Goal: Transaction & Acquisition: Purchase product/service

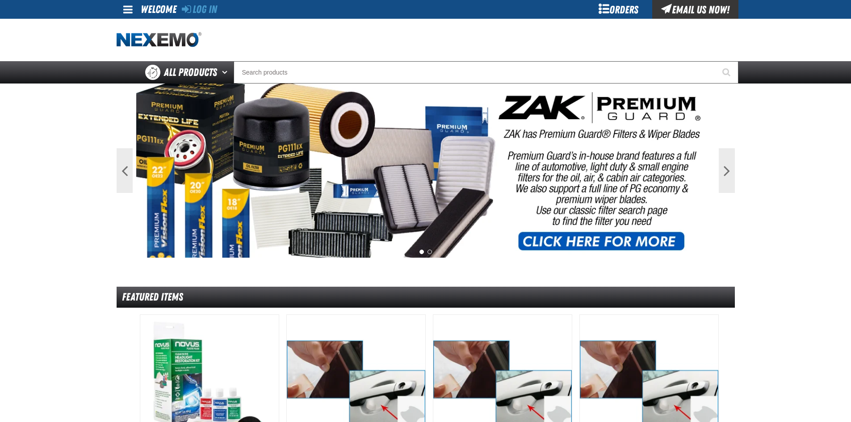
click at [625, 11] on div "Orders" at bounding box center [618, 9] width 67 height 19
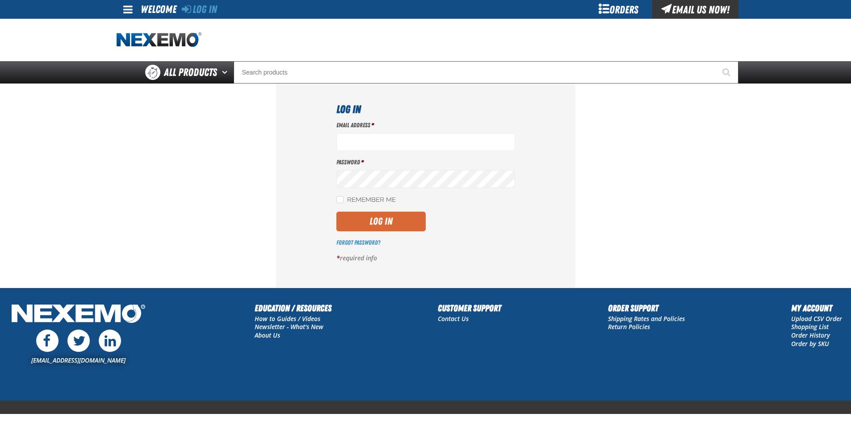
type input "[EMAIL_ADDRESS][DOMAIN_NAME]"
click at [375, 222] on button "Log In" at bounding box center [380, 222] width 89 height 20
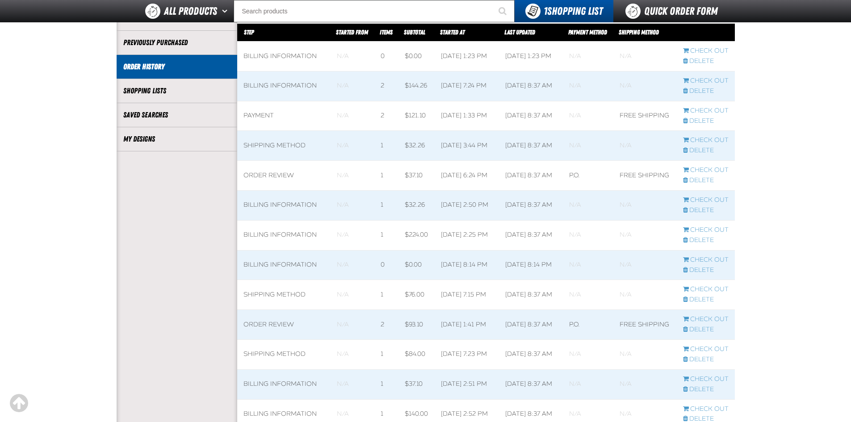
scroll to position [89, 0]
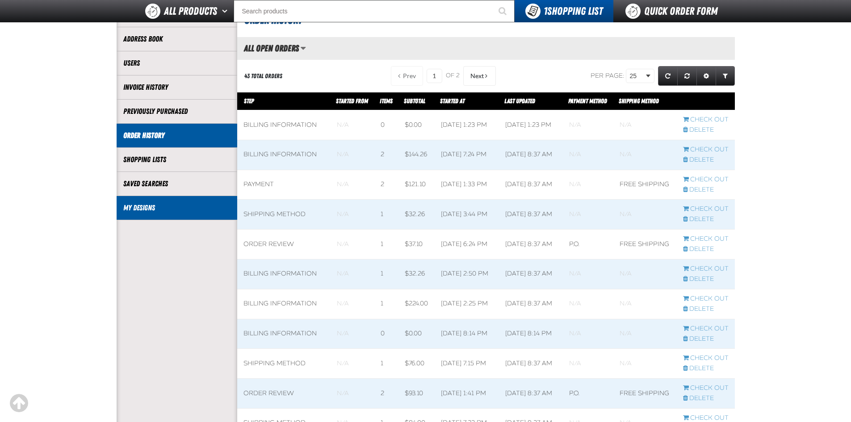
click at [194, 208] on link "My Designs" at bounding box center [176, 208] width 107 height 10
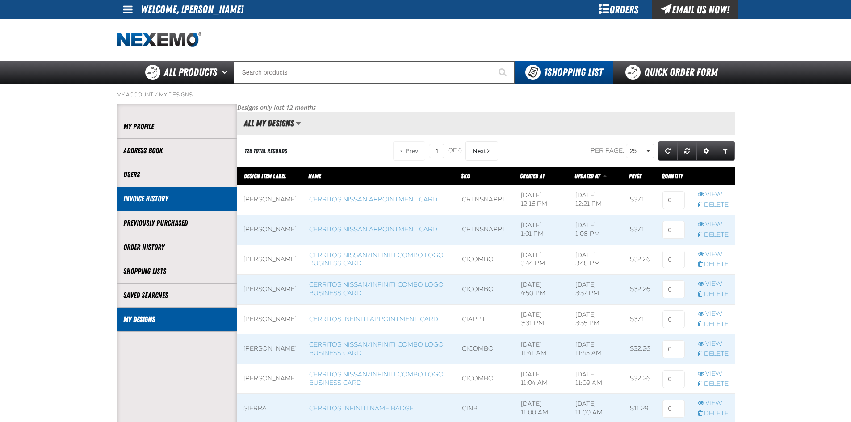
scroll to position [0, 0]
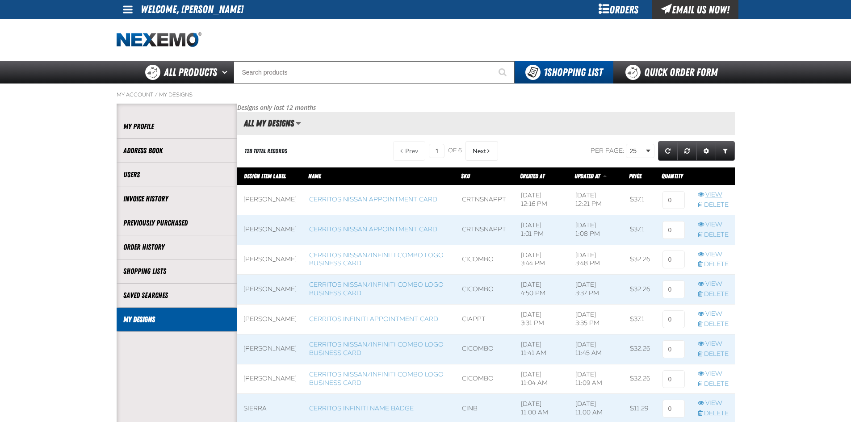
click at [708, 193] on link "View" at bounding box center [713, 195] width 31 height 8
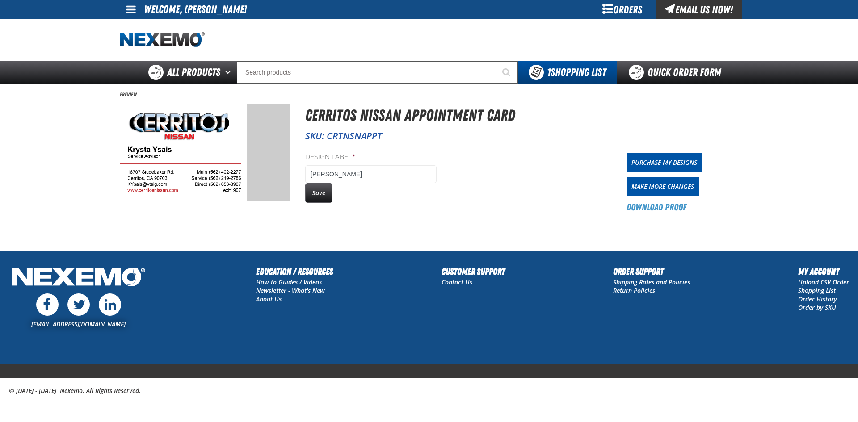
click at [621, 13] on div "Orders" at bounding box center [621, 9] width 67 height 19
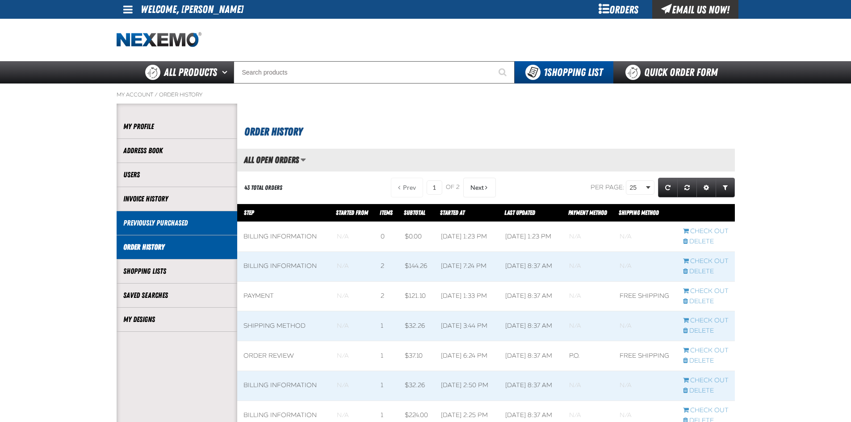
click at [176, 226] on link "Previously Purchased" at bounding box center [176, 223] width 107 height 10
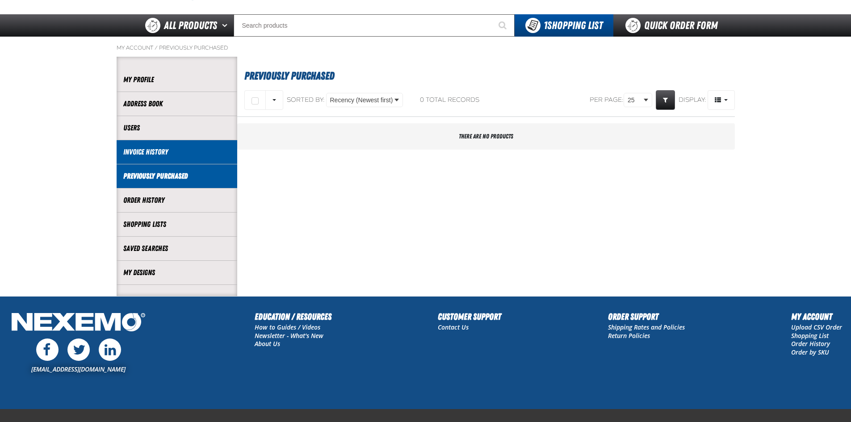
scroll to position [69, 0]
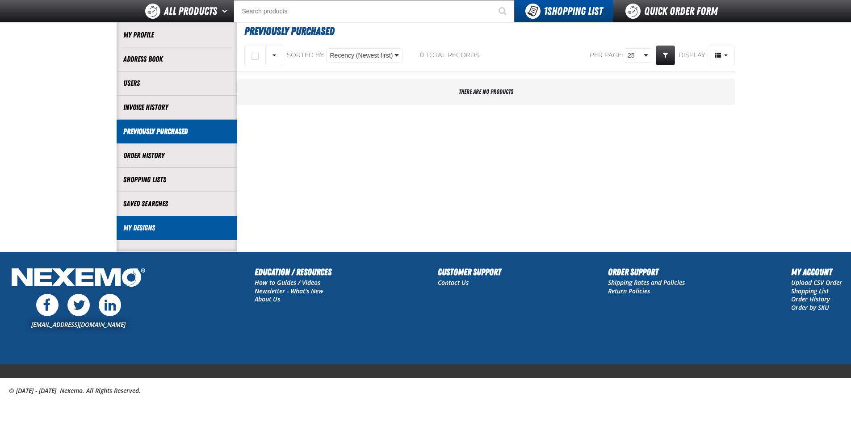
click at [157, 226] on link "My Designs" at bounding box center [176, 228] width 107 height 10
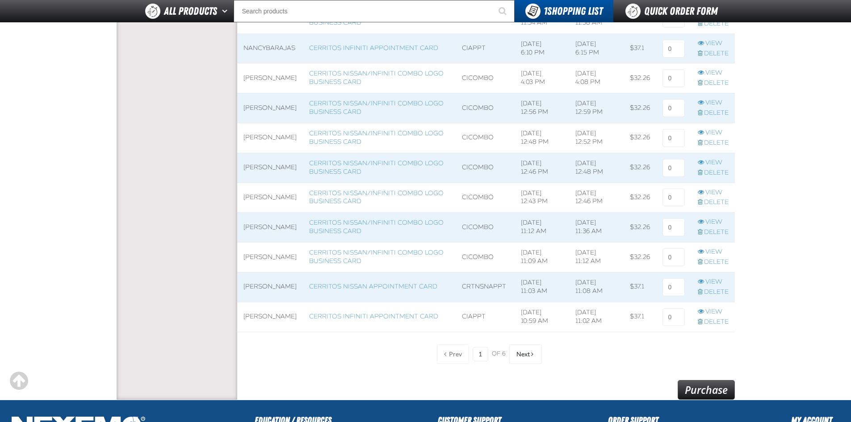
scroll to position [581, 0]
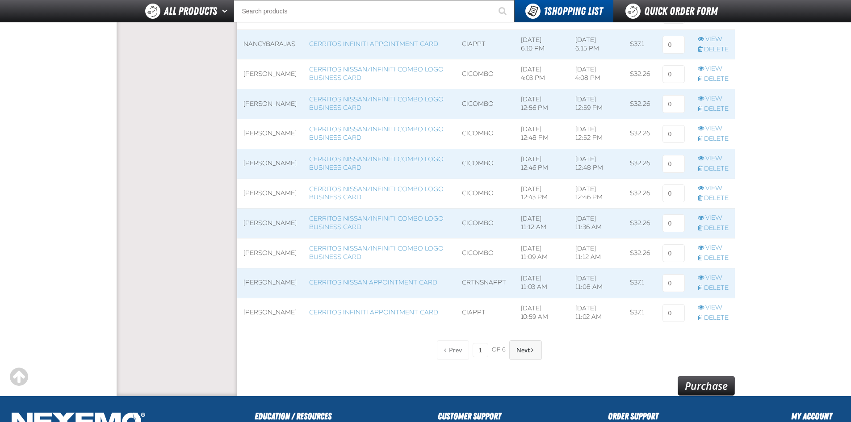
click at [523, 353] on span "Next" at bounding box center [523, 350] width 13 height 7
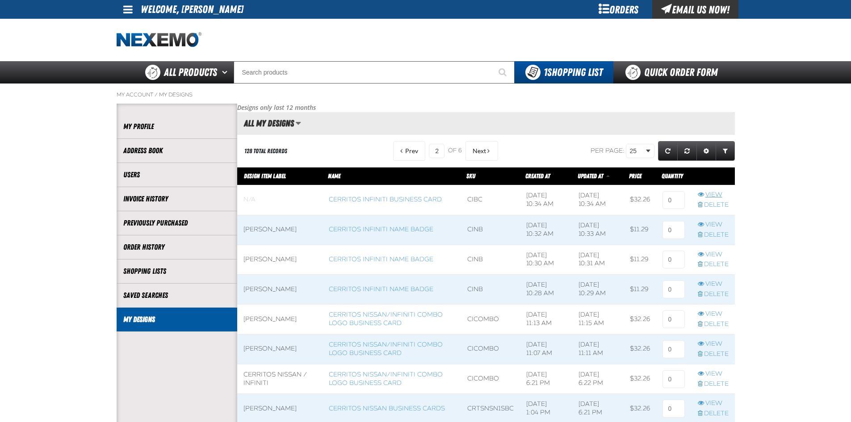
click at [713, 196] on link "View" at bounding box center [713, 195] width 31 height 8
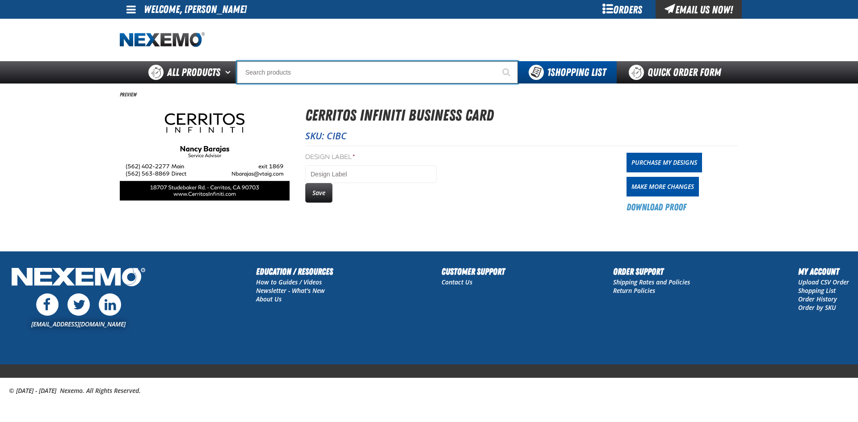
click at [408, 65] on input "Search" at bounding box center [377, 72] width 281 height 22
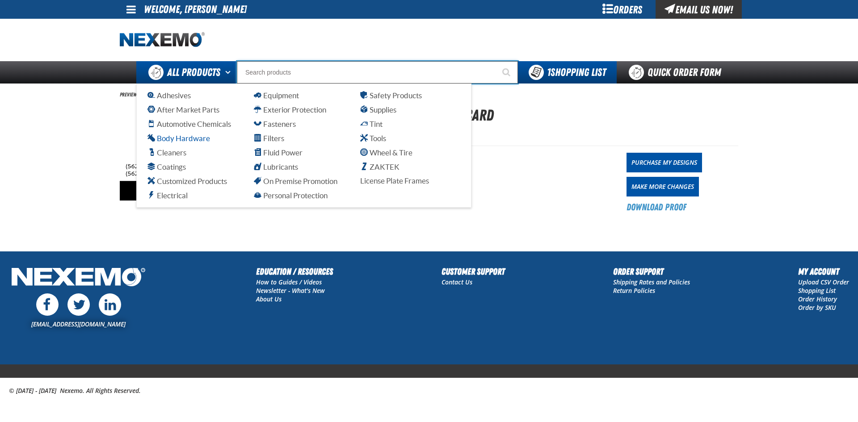
type input "c"
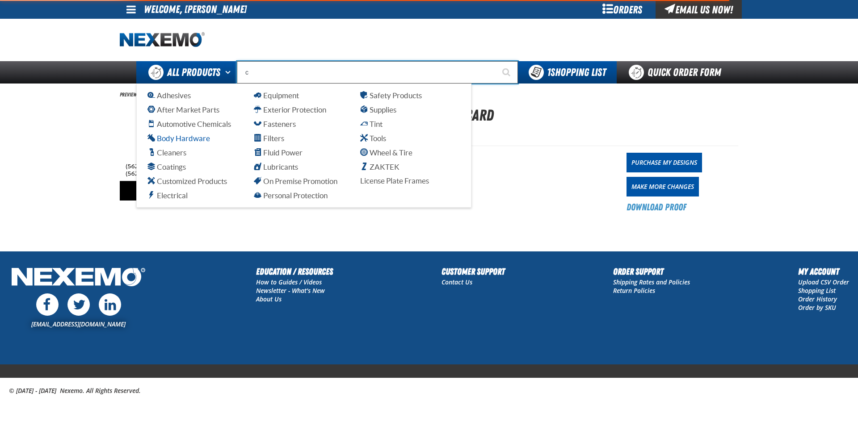
type input "c Alkaline Battery 1.5 Volt (12 per pack)"
type input "ce"
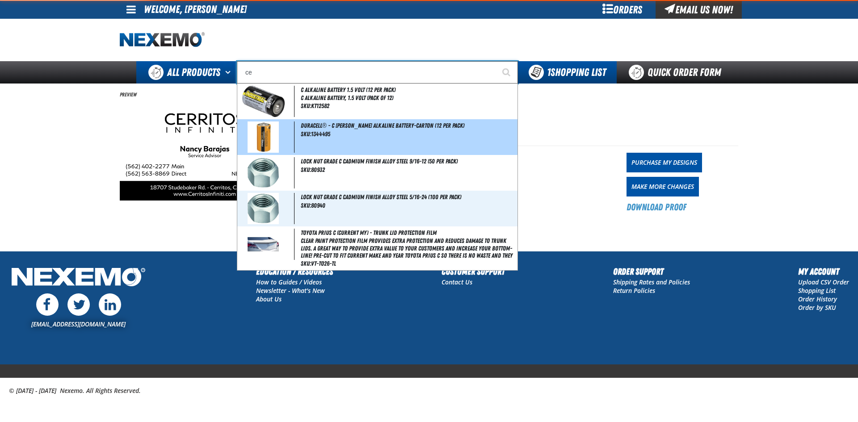
type input "ceRTIFIED"
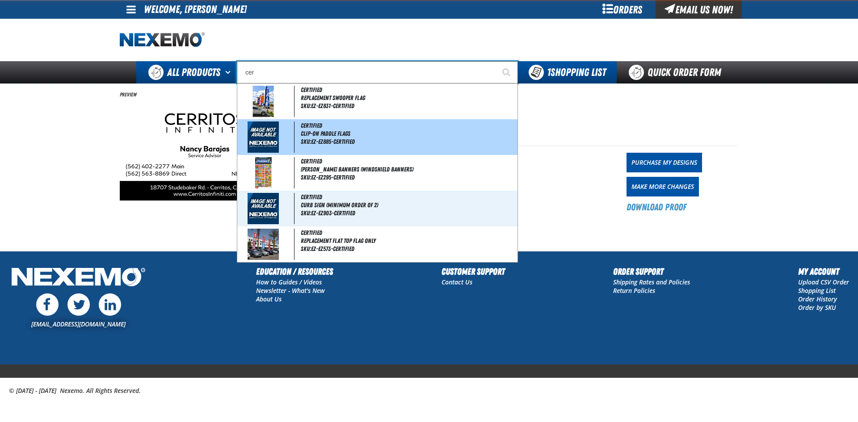
type input "cerr"
type input "cerritos Nissan Business Cards"
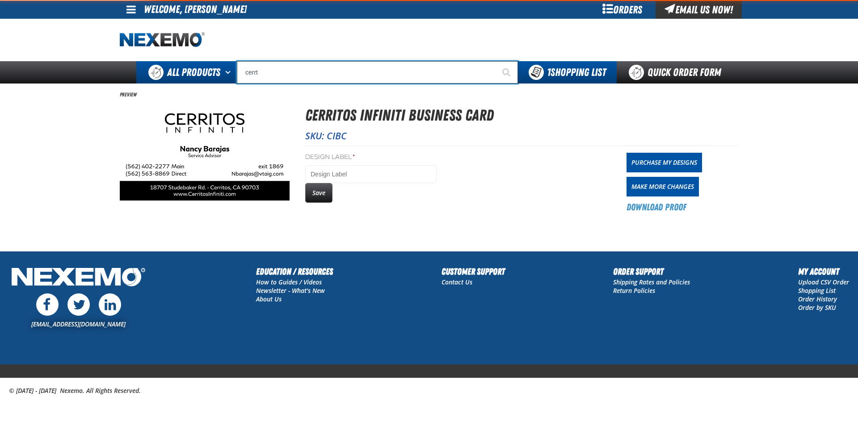
type input "cerr"
type input "cerritos Nissan Business Cards"
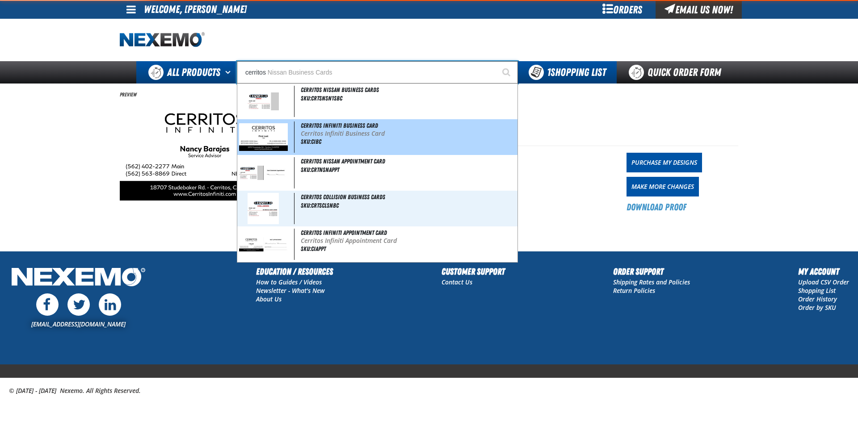
type input "cerritos"
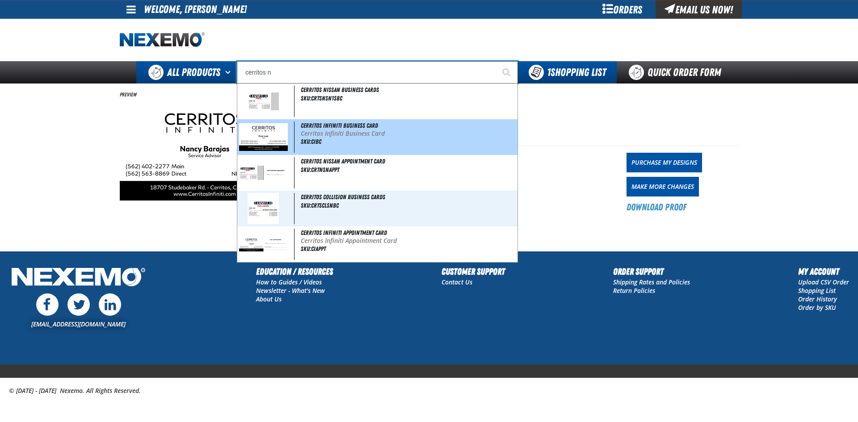
type input "cerritos ni"
type input "cerritos nissan Business Cards"
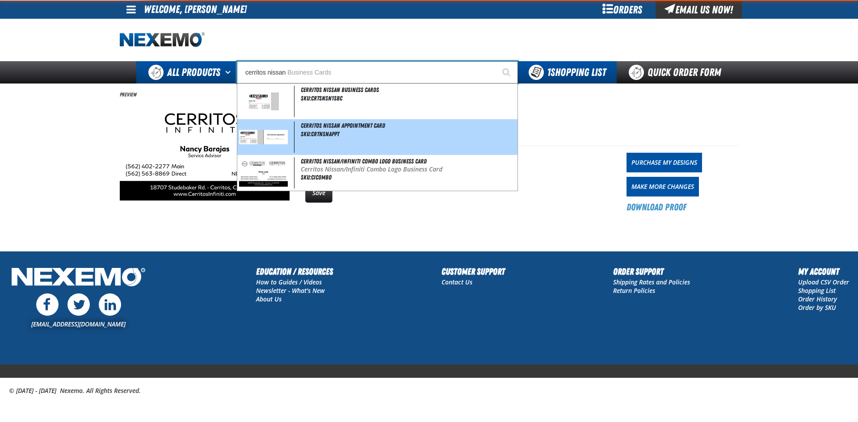
type input "cerritos nissan"
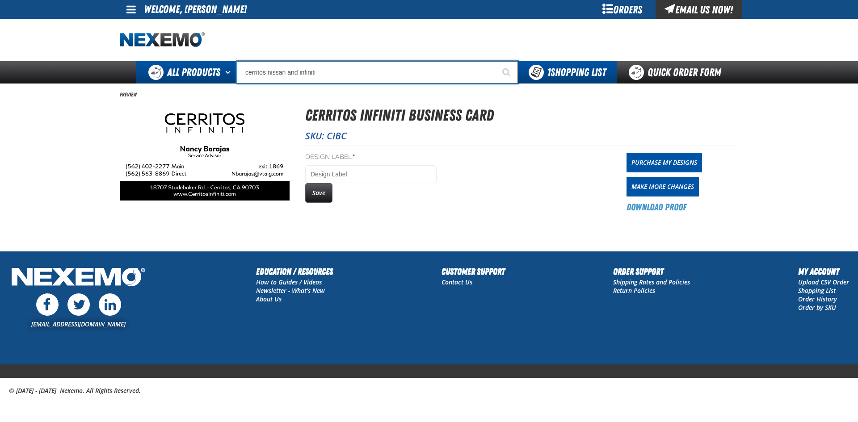
type input "cerritos nissan and infiniti"
click at [496, 61] on button "Start Searching" at bounding box center [507, 72] width 22 height 22
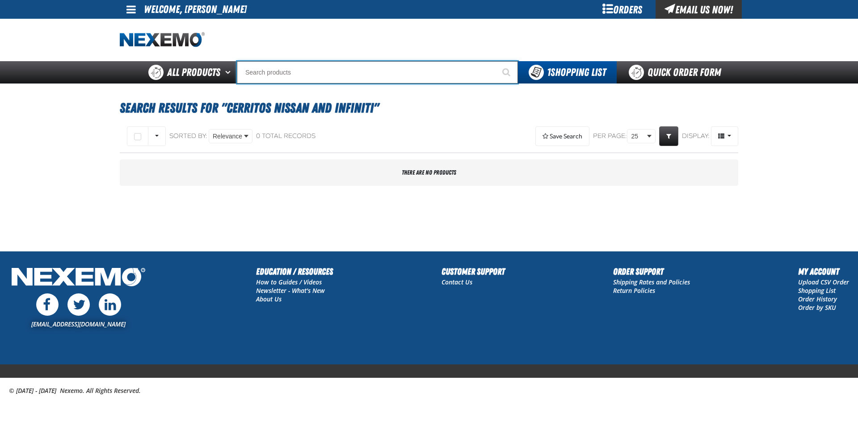
click at [346, 77] on input "Search" at bounding box center [377, 72] width 281 height 22
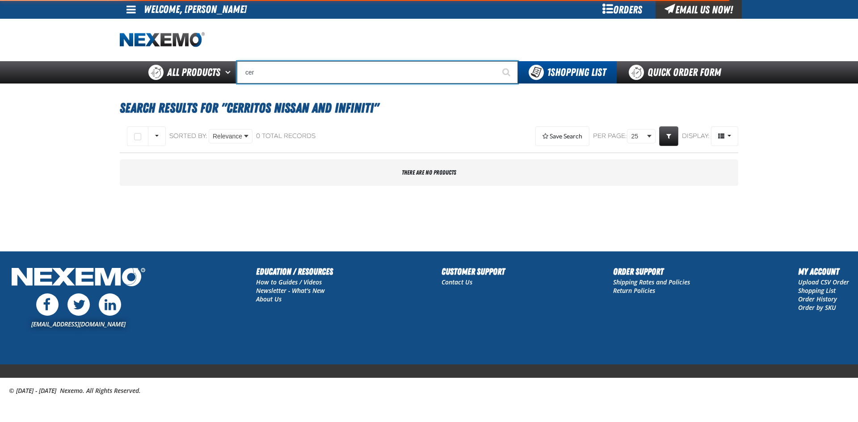
type input "cerr"
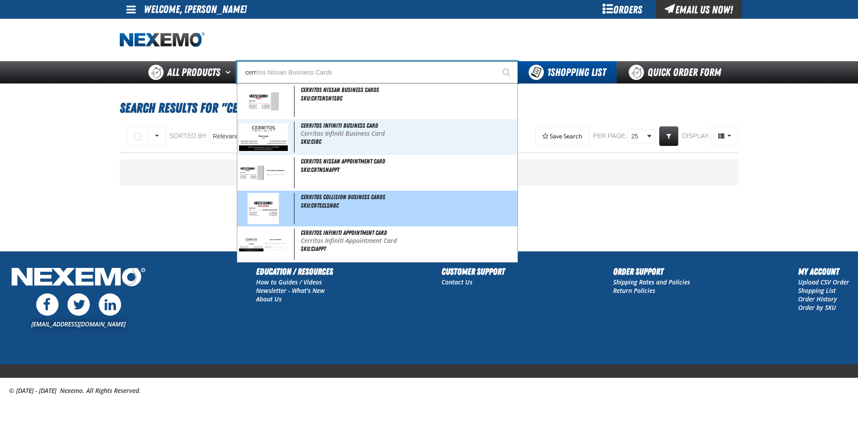
type input "cerritos Nissan Business Cards"
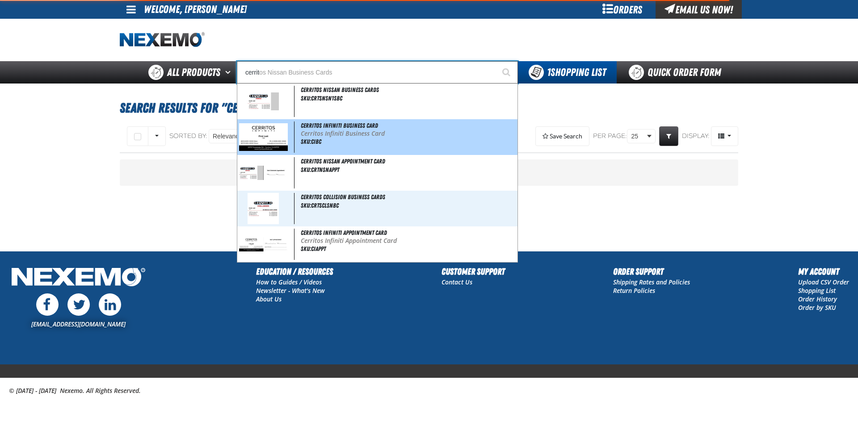
type input "cerrito"
type input "cerritos"
type input "cerritos Nissan Business Cards"
type input "cerritos"
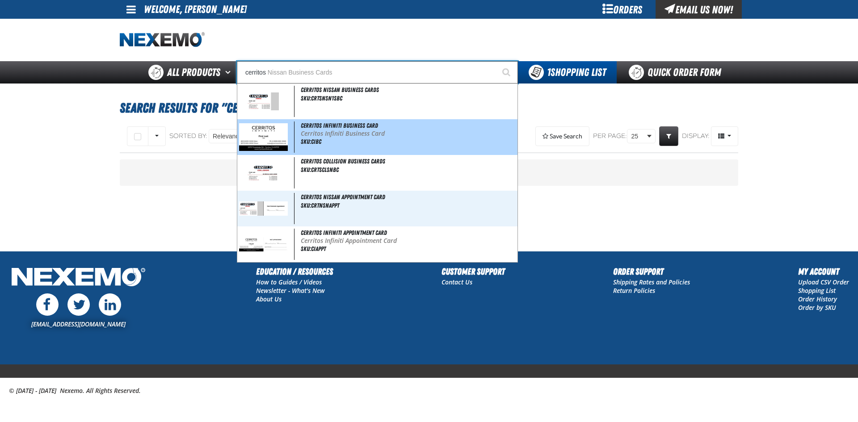
type input "cerritos n"
type input "cerritos nissan Business Cards"
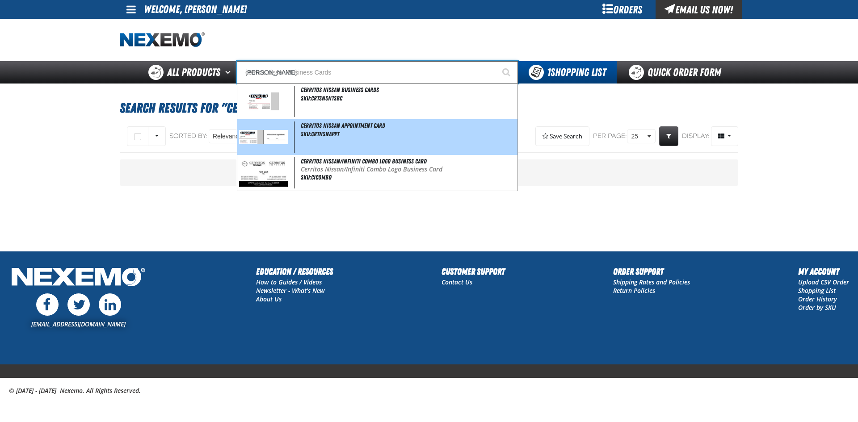
type input "cerritos nissan"
type input "Cerritos Nissan Appointment Card"
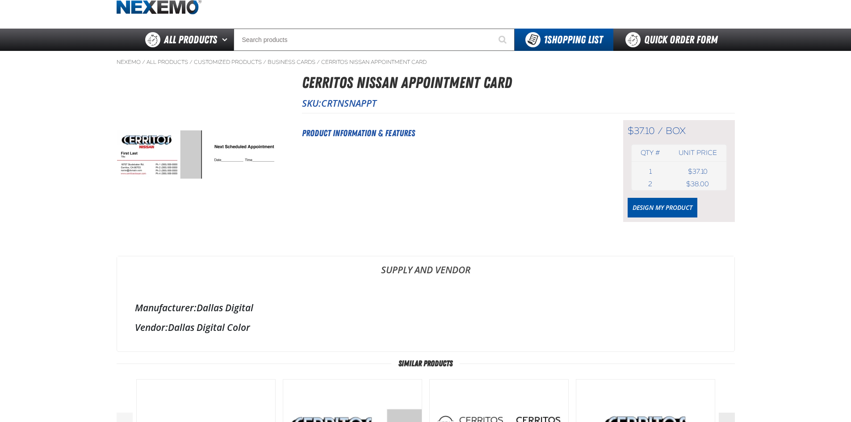
scroll to position [134, 0]
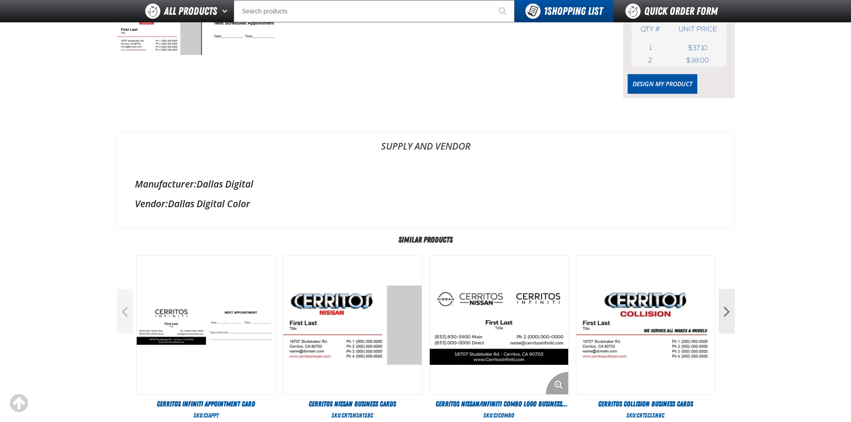
click at [481, 313] on img "View Details of the Cerritos Nissan/Infiniti Combo Logo Business Card" at bounding box center [499, 325] width 139 height 139
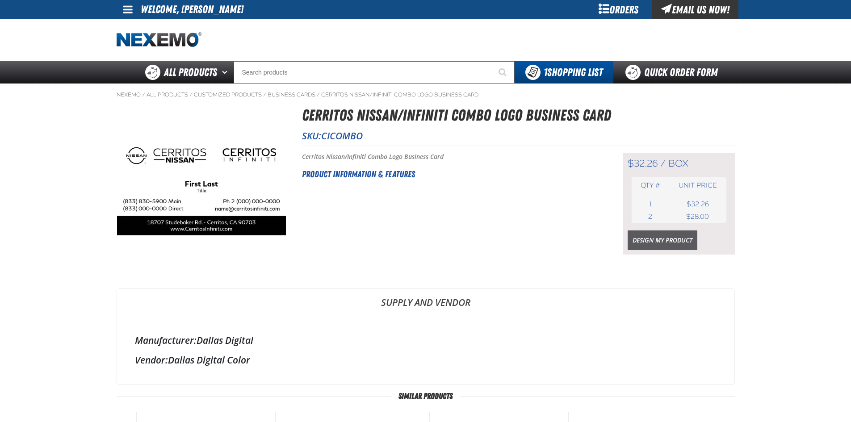
click at [660, 241] on link "Design My Product" at bounding box center [663, 241] width 70 height 20
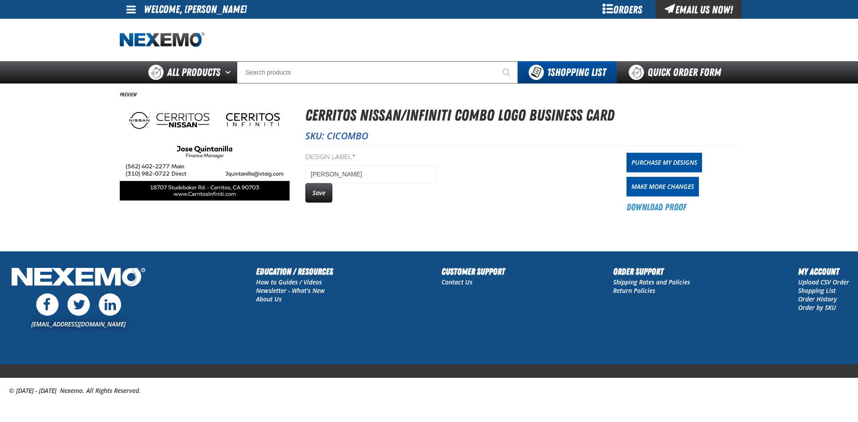
click at [320, 197] on button "Save" at bounding box center [318, 193] width 27 height 20
click at [334, 76] on input "Search" at bounding box center [377, 72] width 281 height 22
type input "c"
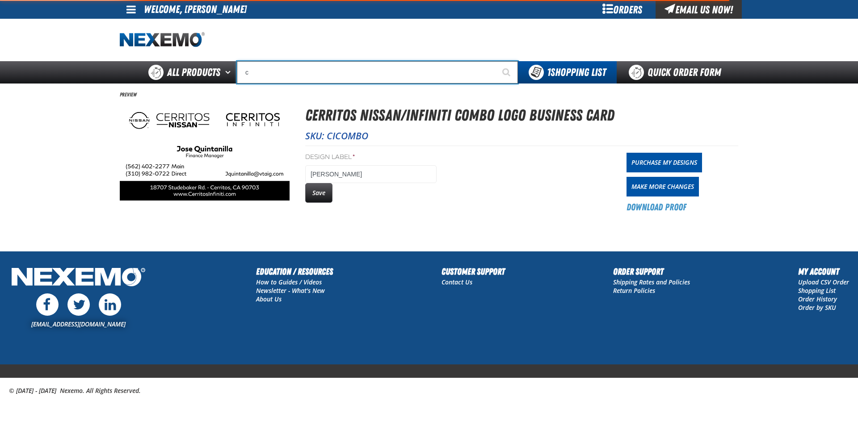
type input "c Alkaline Battery 1.5 Volt (12 per pack)"
type input "ce"
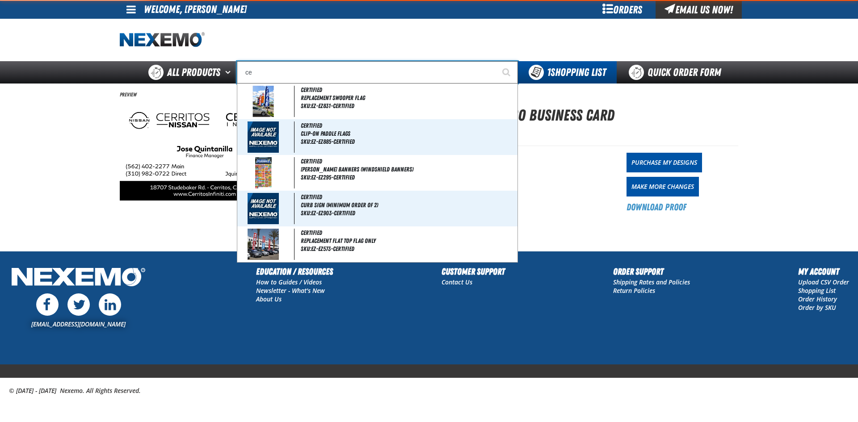
type input "ceRTIFIED"
type input "cerr"
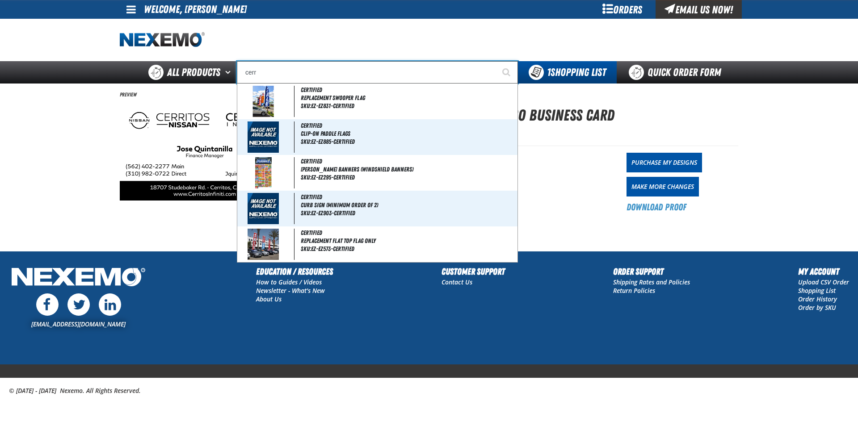
type input "cerritos Nissan Business Cards"
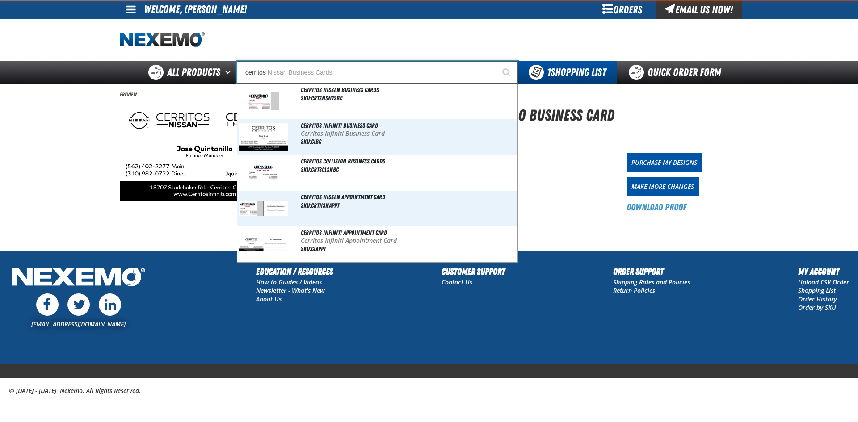
type input "cerritos"
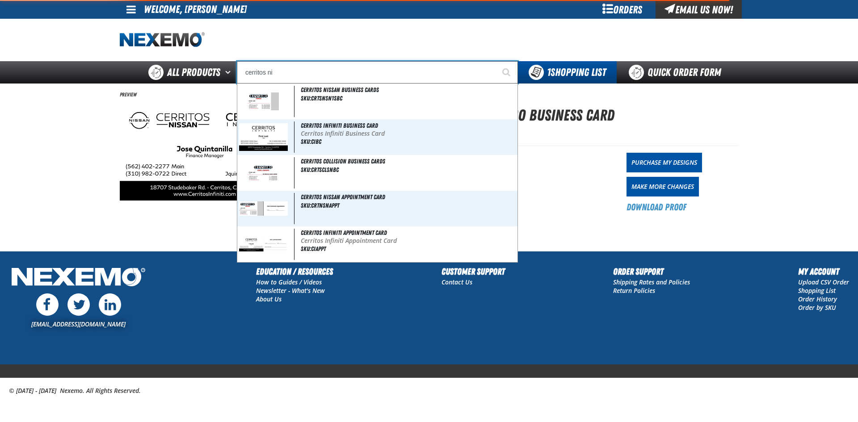
type input "cerritos nis"
type input "cerritos nissan Business Cards"
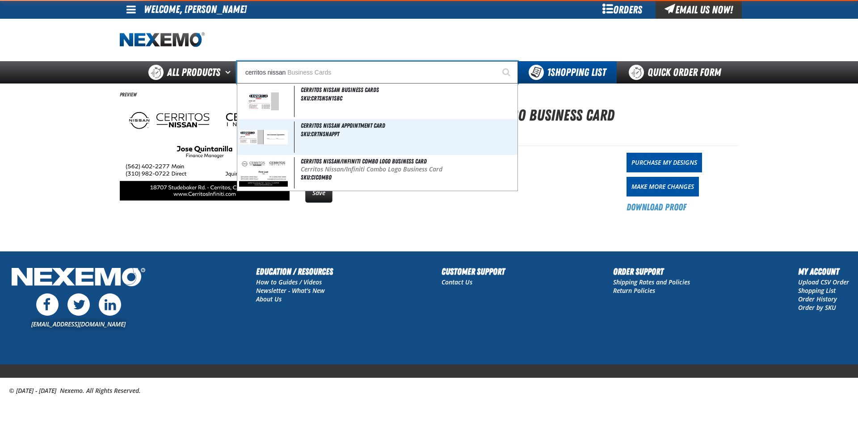
type input "cerritos nissan"
click at [496, 61] on button "Start Searching" at bounding box center [507, 72] width 22 height 22
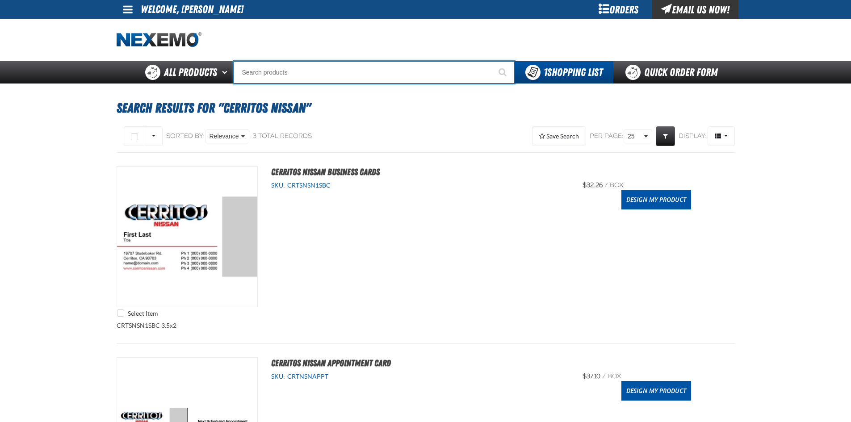
click at [308, 68] on input "Search" at bounding box center [374, 72] width 281 height 22
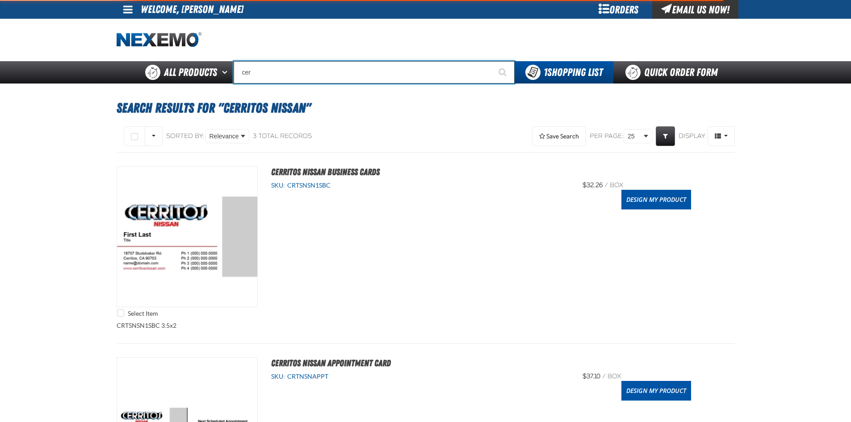
type input "cerr"
type input "cerritos Nissan Business Cards"
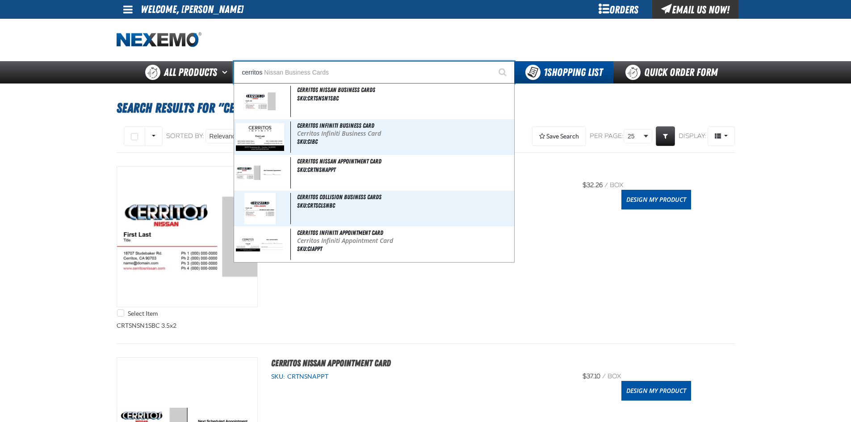
type input "cerritos"
type input "cerritos n"
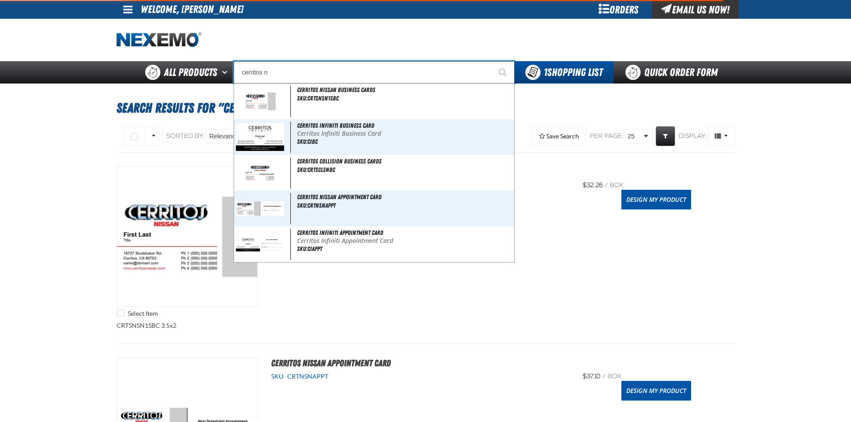
type input "cerritos nissan Business Cards"
type input "cerritos ni"
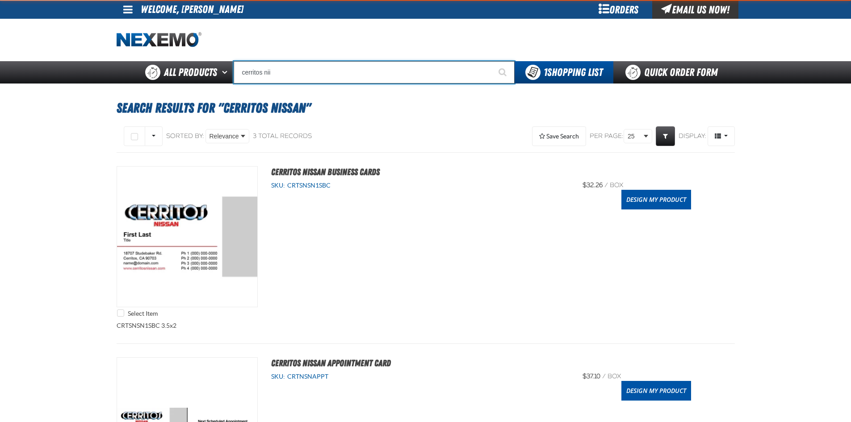
type input "cerritos ni"
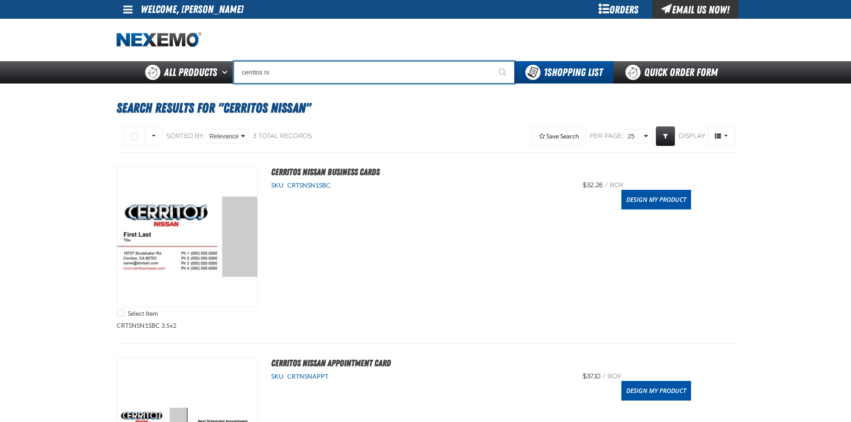
type input "cerritos nissan Business Cards"
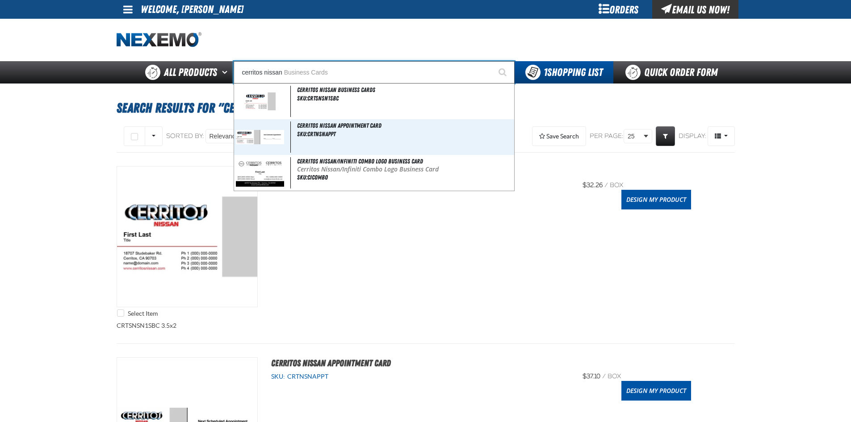
type input "cerritos nissan"
click at [492, 61] on button "Start Searching" at bounding box center [503, 72] width 22 height 22
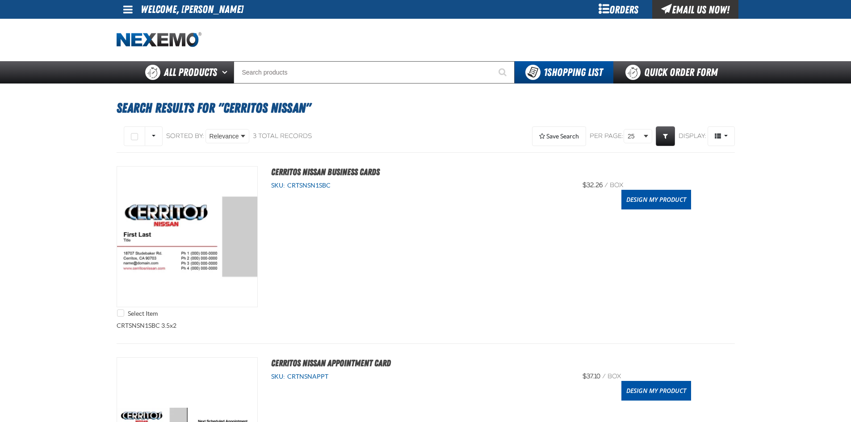
click at [631, 15] on div "Orders" at bounding box center [618, 9] width 67 height 19
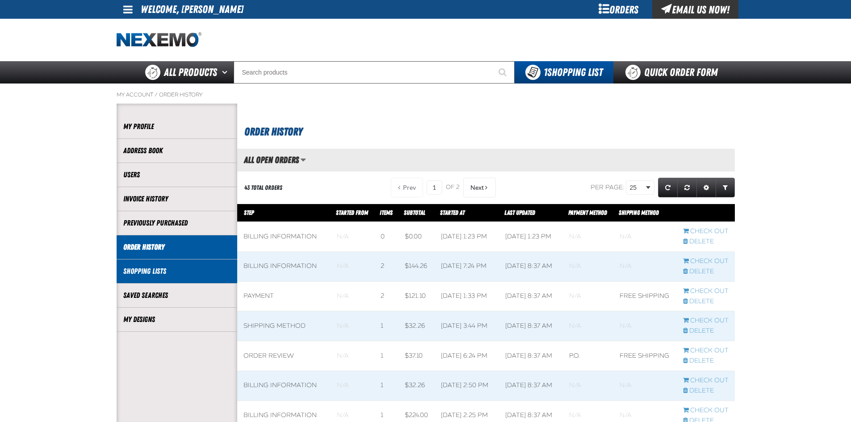
scroll to position [0, 0]
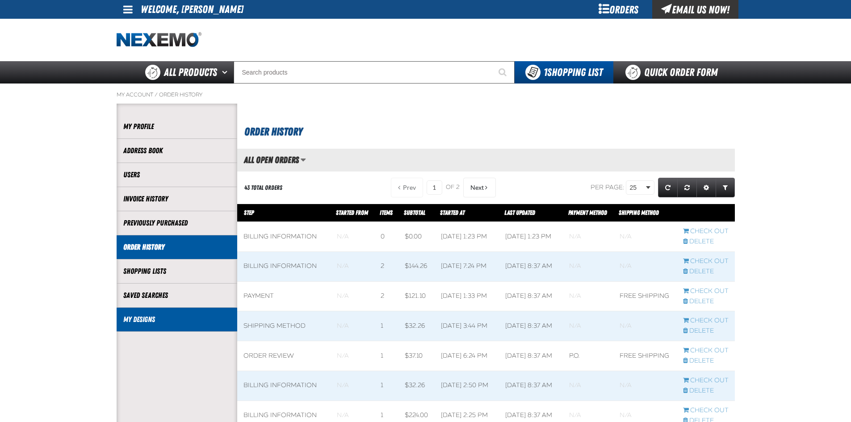
click at [147, 319] on link "My Designs" at bounding box center [176, 320] width 107 height 10
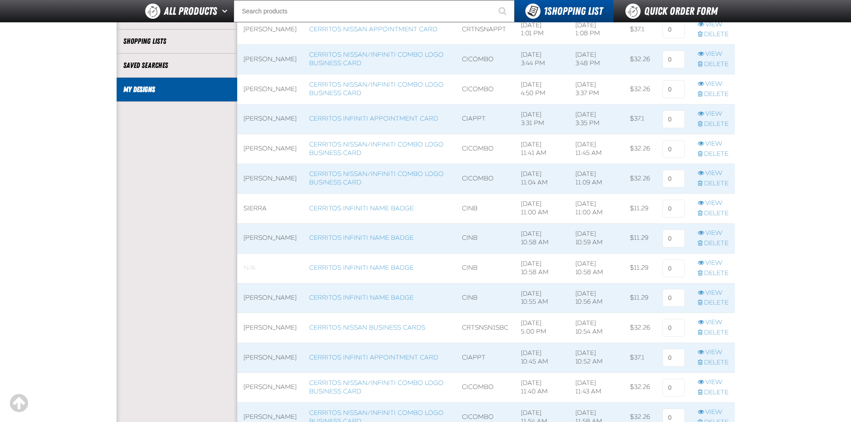
scroll to position [223, 0]
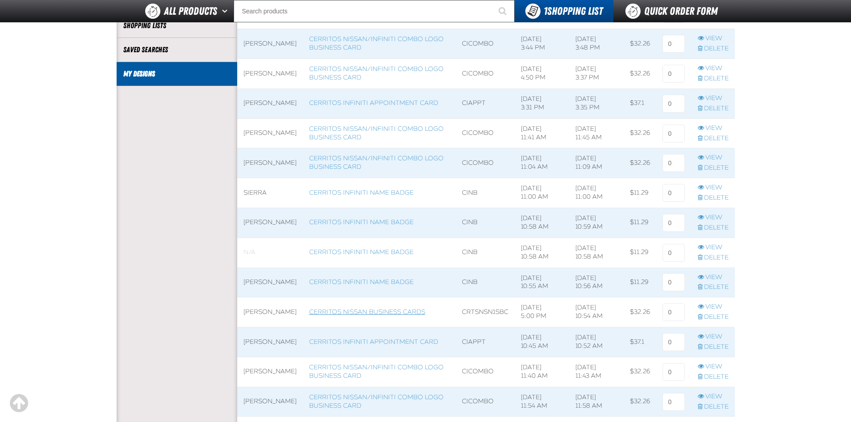
click at [370, 308] on link "Cerritos Nissan Business Cards" at bounding box center [367, 312] width 116 height 8
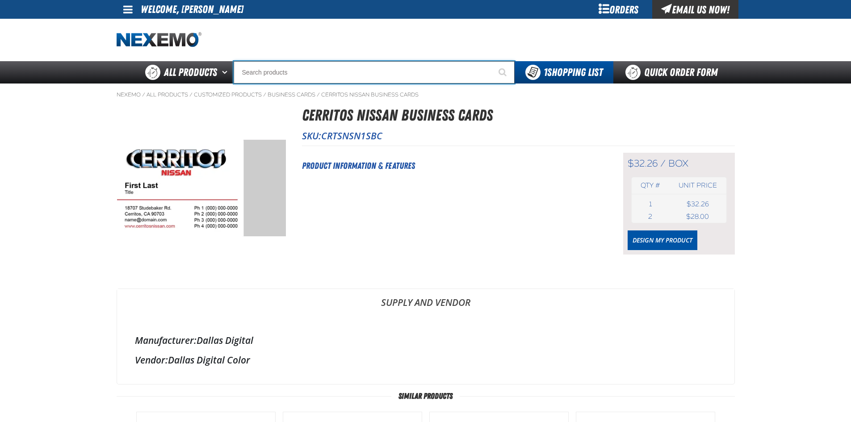
click at [369, 67] on input "Search" at bounding box center [374, 72] width 281 height 22
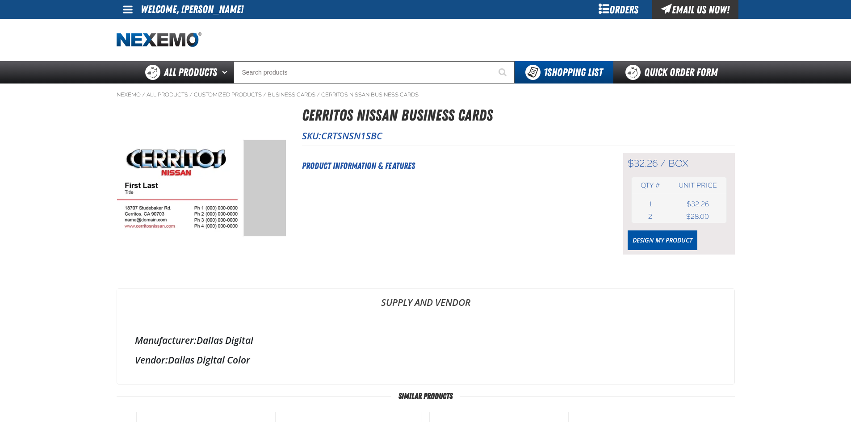
click at [602, 4] on div "Orders" at bounding box center [618, 9] width 67 height 19
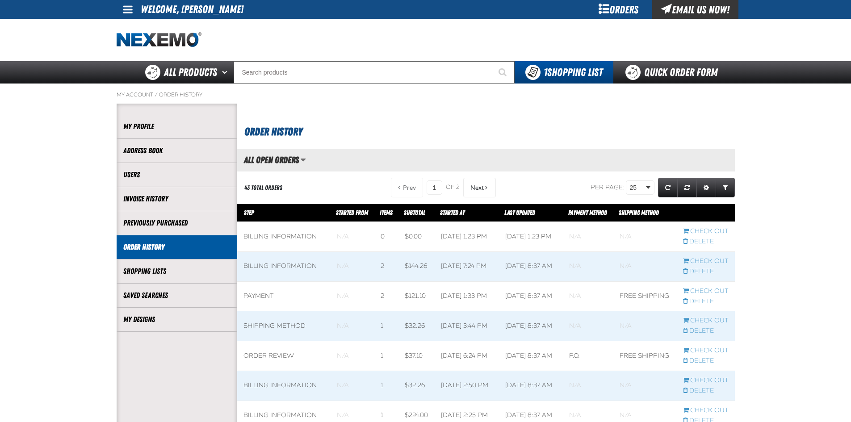
scroll to position [0, 0]
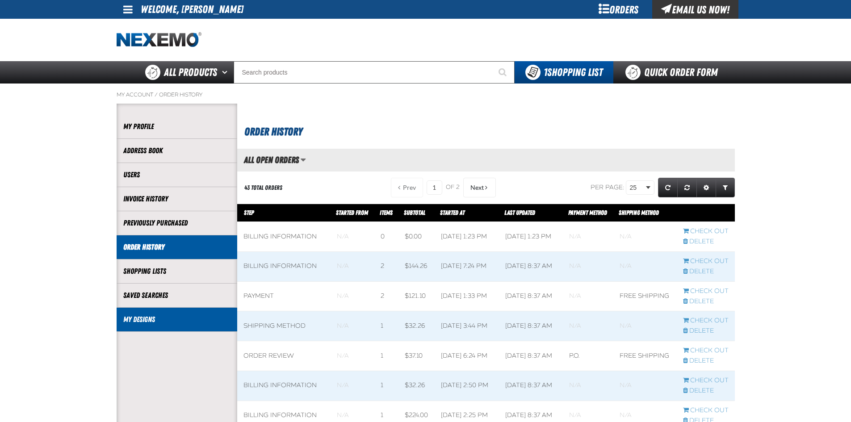
click at [146, 312] on li "My Designs" at bounding box center [177, 320] width 121 height 24
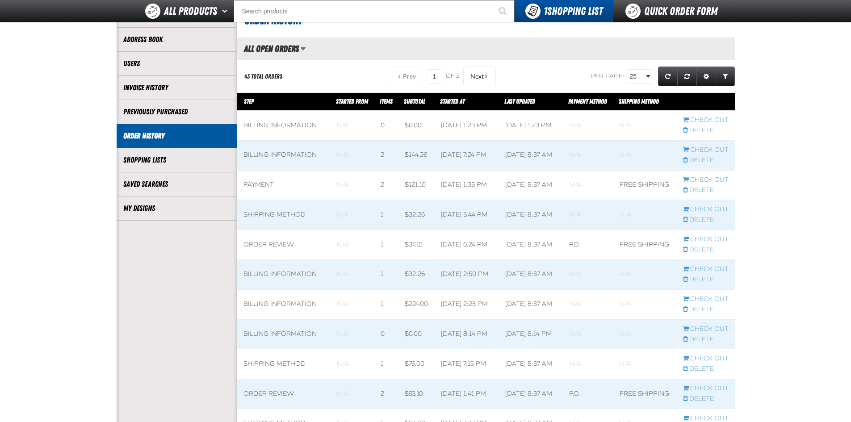
scroll to position [89, 0]
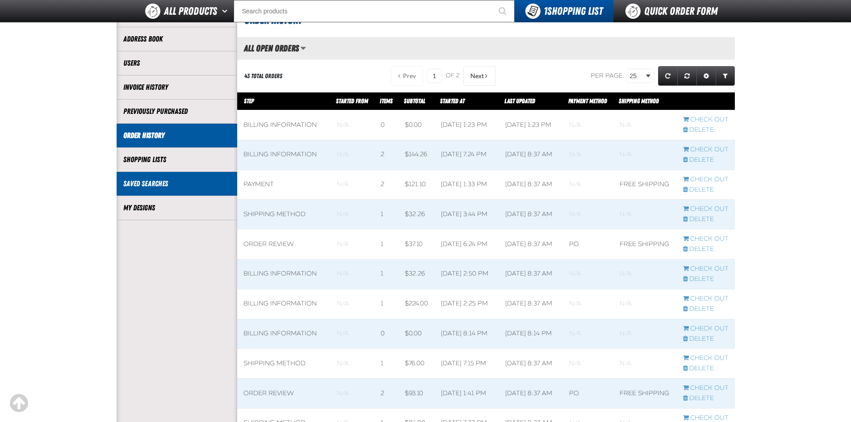
click at [157, 195] on li "Saved Searches" at bounding box center [177, 184] width 121 height 24
click at [161, 190] on li "Saved Searches" at bounding box center [177, 184] width 121 height 24
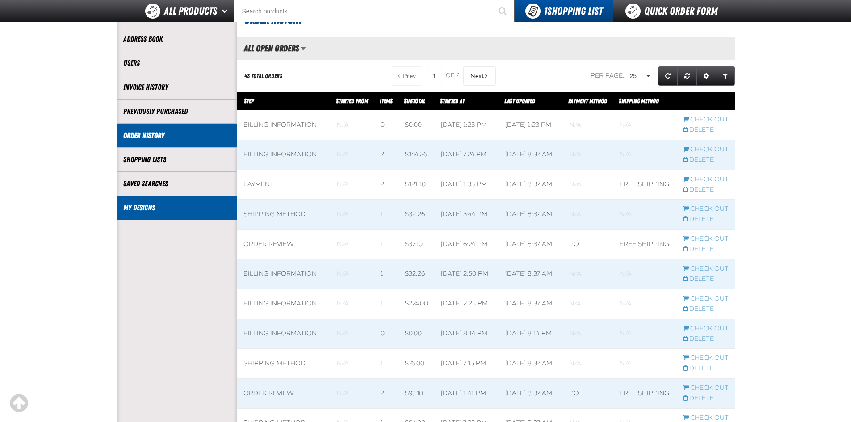
click at [154, 210] on link "My Designs" at bounding box center [176, 208] width 107 height 10
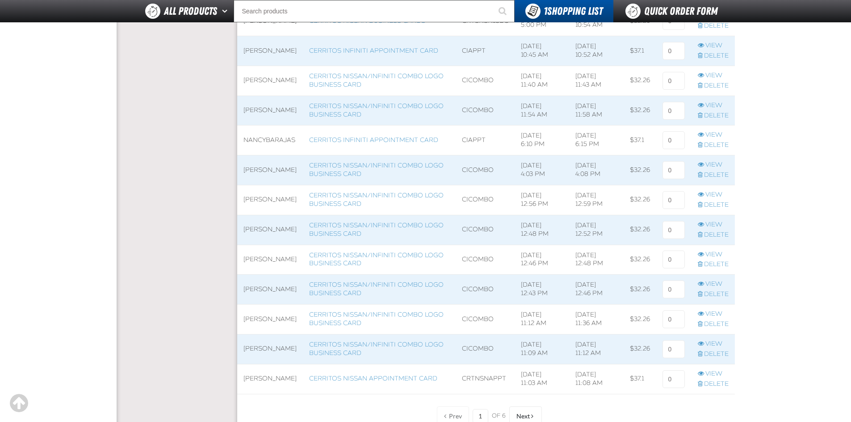
scroll to position [536, 0]
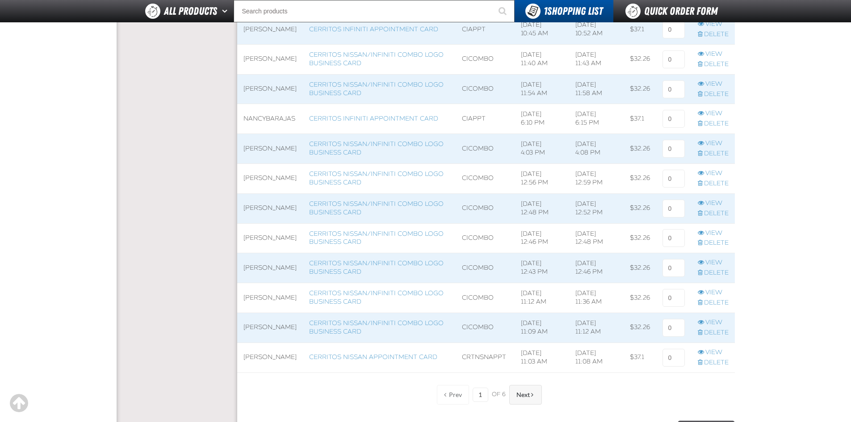
click at [522, 398] on span "Next" at bounding box center [523, 394] width 13 height 7
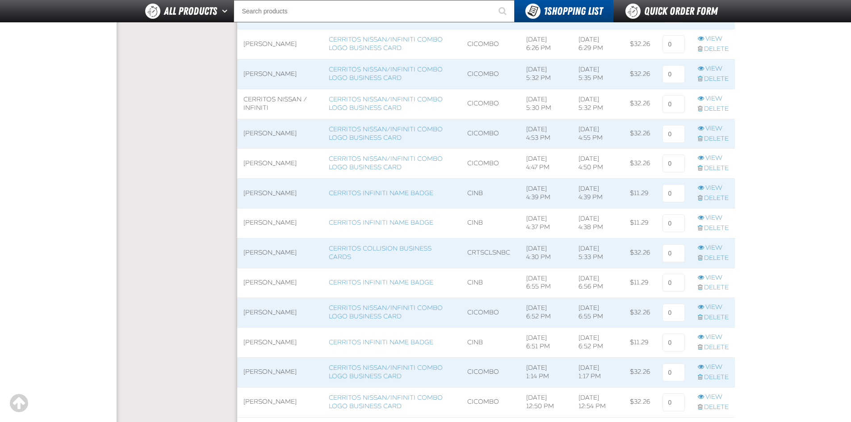
scroll to position [726, 0]
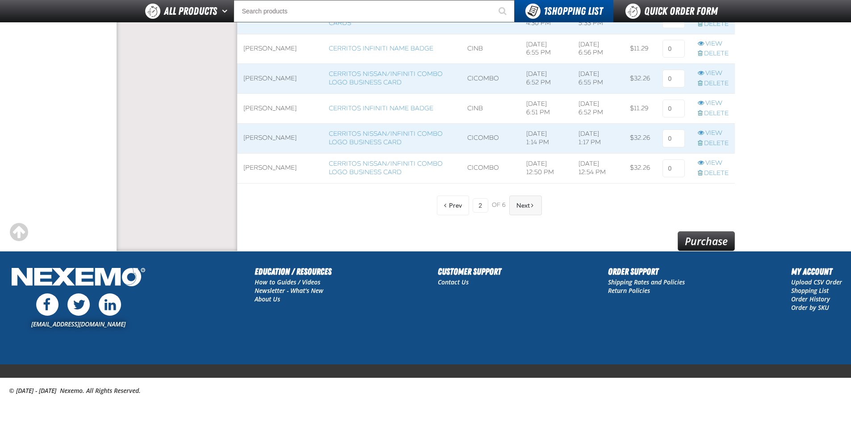
click at [528, 209] on span "Next" at bounding box center [523, 205] width 13 height 7
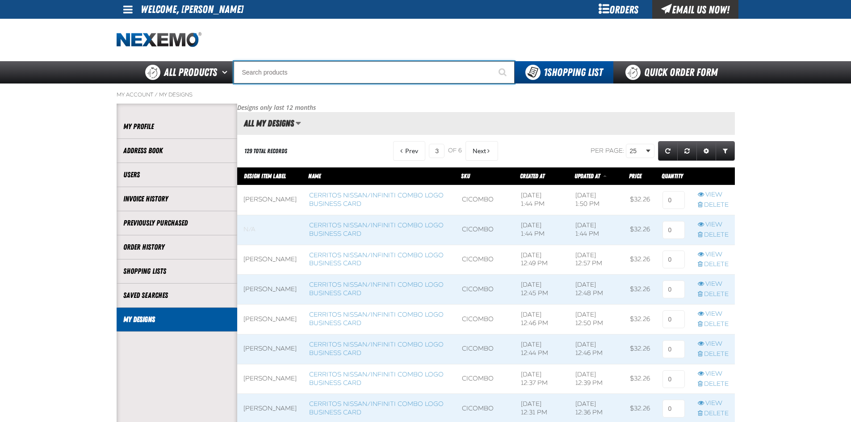
click at [311, 78] on input "Search" at bounding box center [374, 72] width 281 height 22
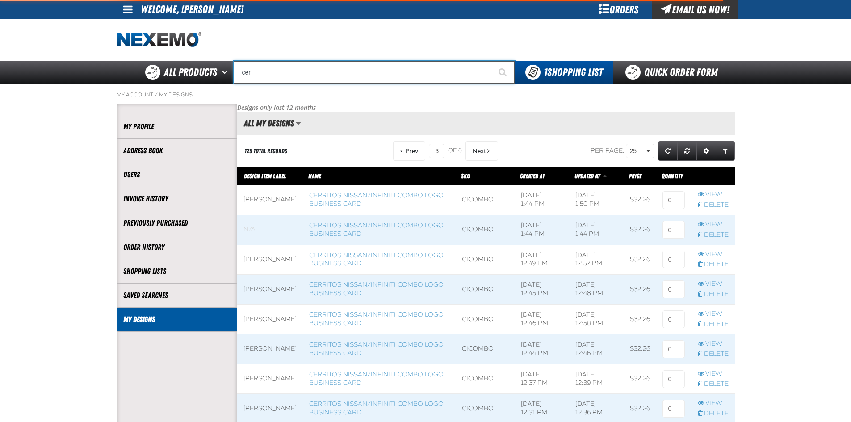
type input "cerr"
type input "cerritos Nissan Business Cards"
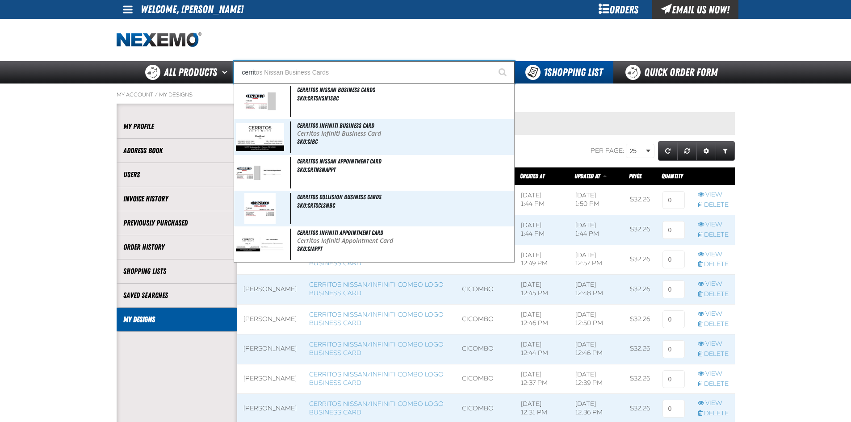
type input "cerrito"
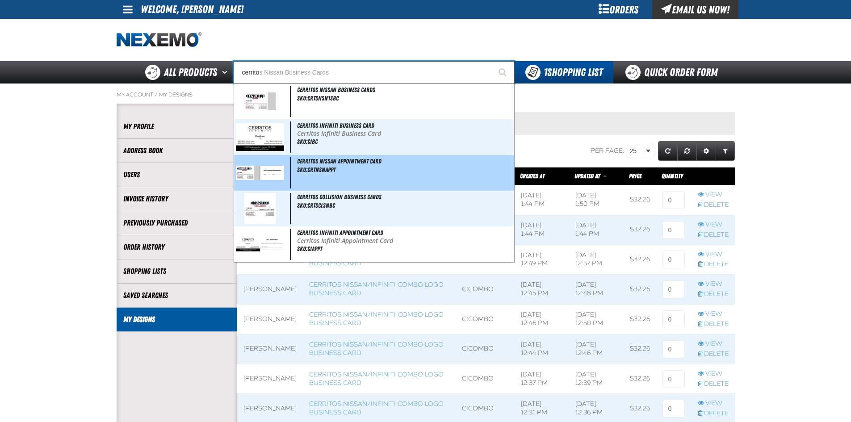
type input "cerritos Nissan Business Cards"
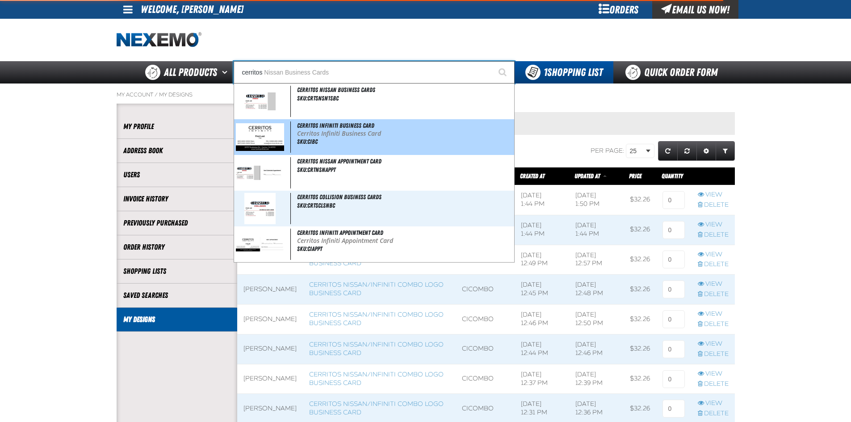
type input "cerritos"
type input "cerritos n"
type input "cerritos nissan Business Cards"
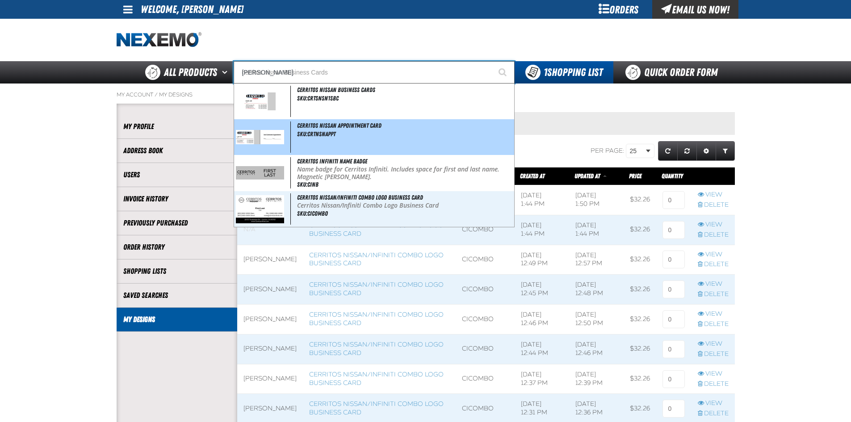
type input "cerritos nissan"
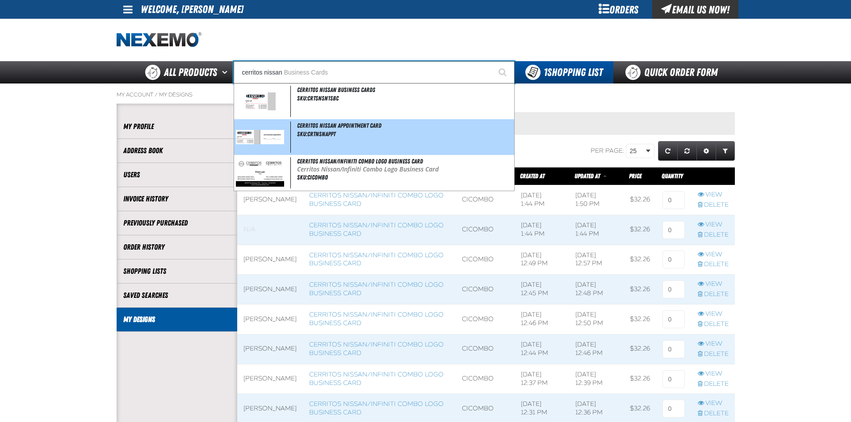
type input "cerritos nissan Business Cards"
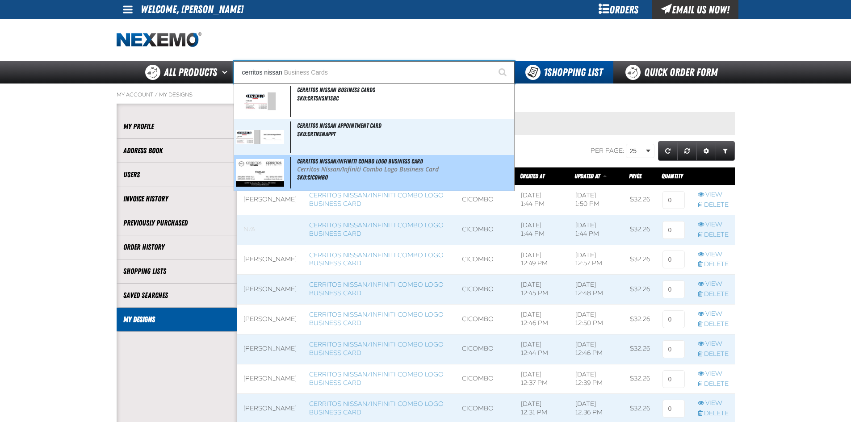
click at [378, 164] on span "Cerritos Nissan/Infiniti Combo Logo Business Card" at bounding box center [360, 161] width 126 height 7
type input "Cerritos Nissan/Infiniti Combo Logo Business Card"
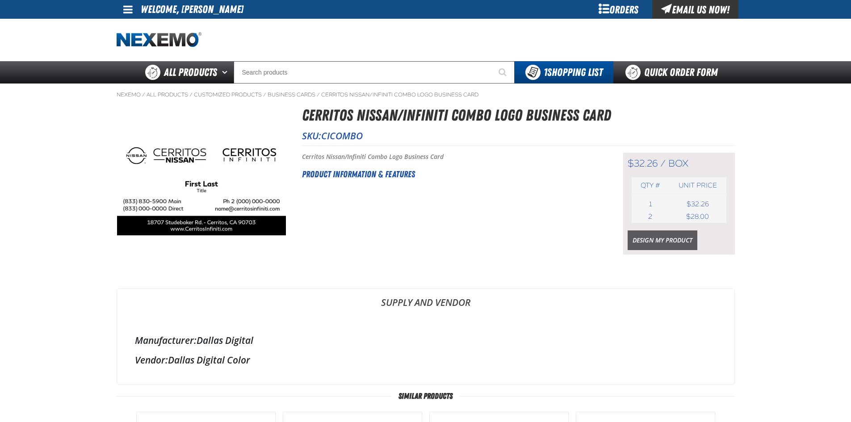
click at [638, 240] on link "Design My Product" at bounding box center [663, 241] width 70 height 20
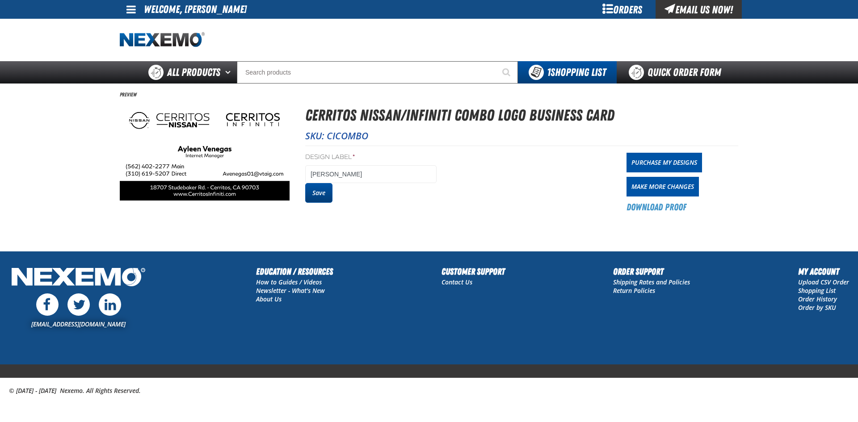
click at [323, 198] on button "Save" at bounding box center [318, 193] width 27 height 20
click at [314, 194] on button "Save" at bounding box center [318, 193] width 27 height 20
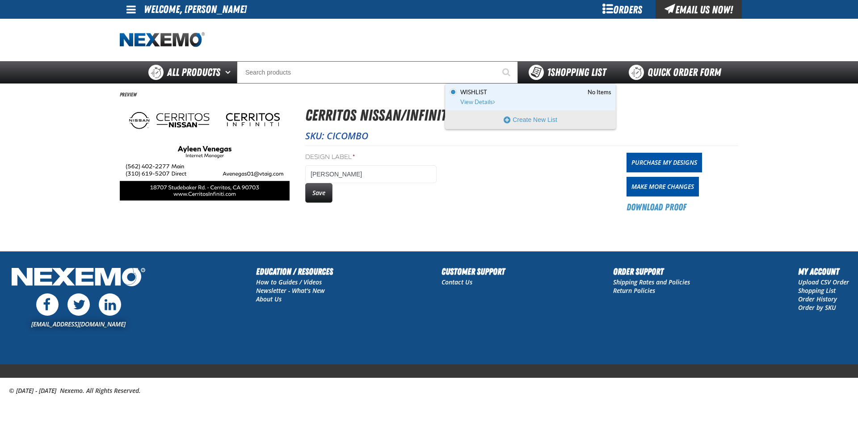
click at [572, 79] on div "1 Shopping List" at bounding box center [567, 72] width 77 height 15
click at [567, 75] on span "1 Shopping List" at bounding box center [576, 72] width 59 height 13
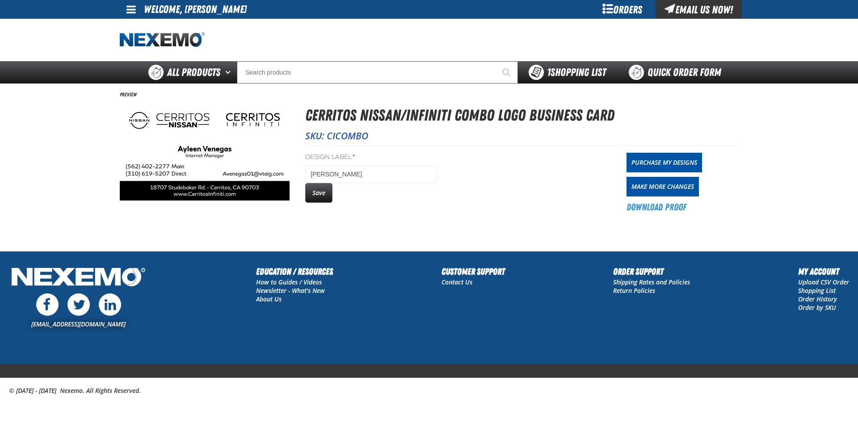
click at [567, 75] on span "1 Shopping List" at bounding box center [576, 72] width 59 height 13
click at [619, 9] on div "Orders" at bounding box center [621, 9] width 67 height 19
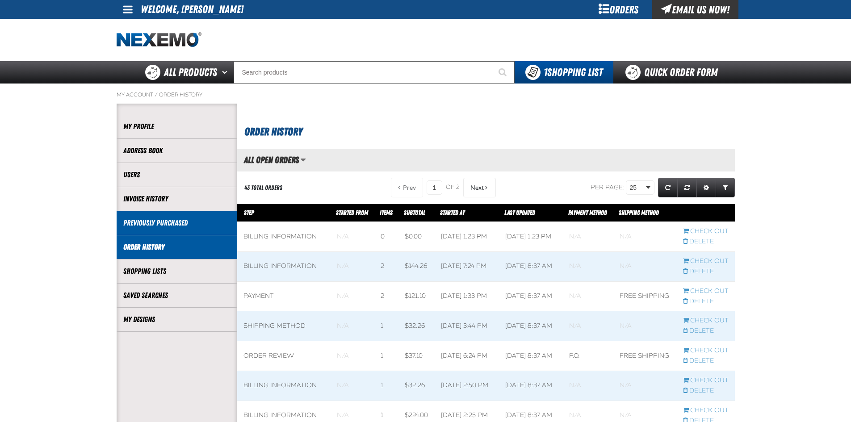
scroll to position [0, 0]
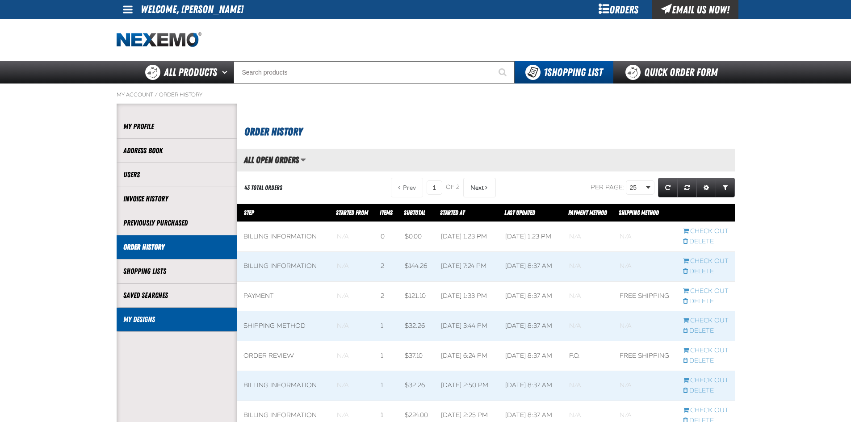
click at [152, 324] on link "My Designs" at bounding box center [176, 320] width 107 height 10
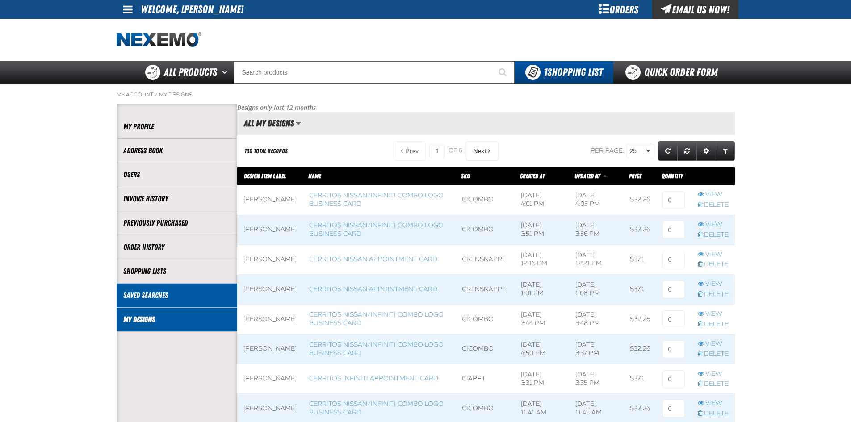
scroll to position [0, 0]
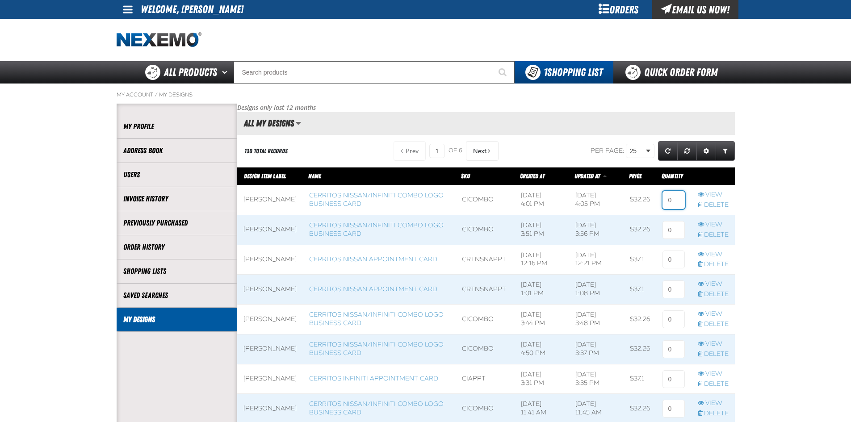
click at [674, 200] on input at bounding box center [674, 200] width 22 height 18
type input "1"
click at [670, 225] on input at bounding box center [674, 230] width 22 height 18
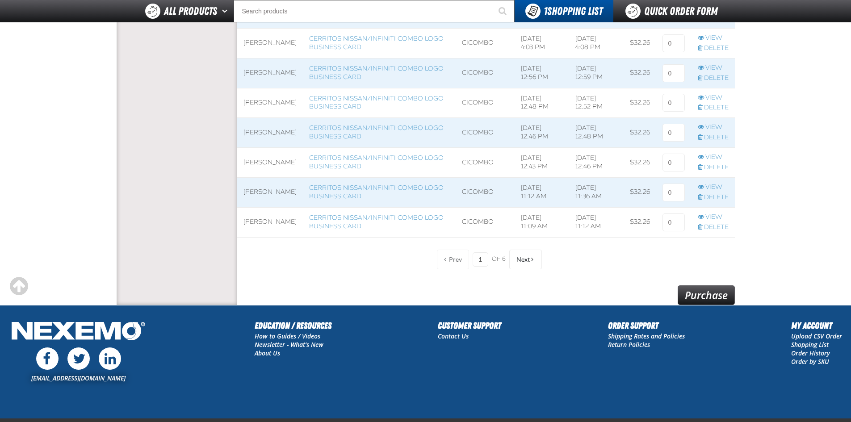
scroll to position [726, 0]
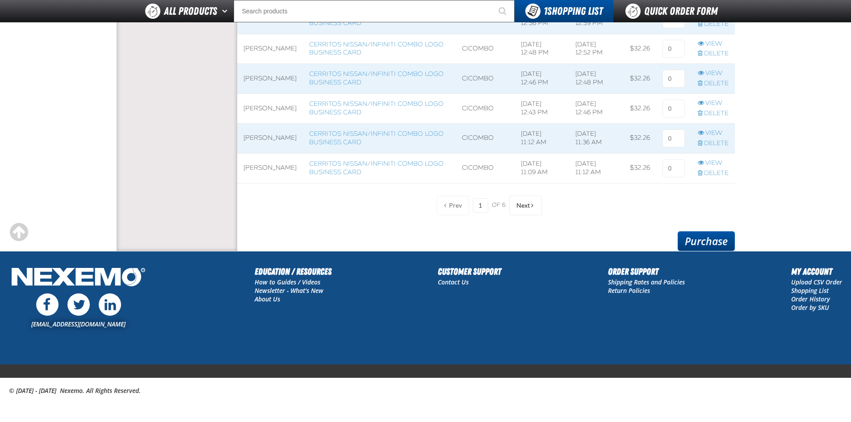
type input "1"
click at [707, 238] on link "Purchase" at bounding box center [706, 241] width 57 height 20
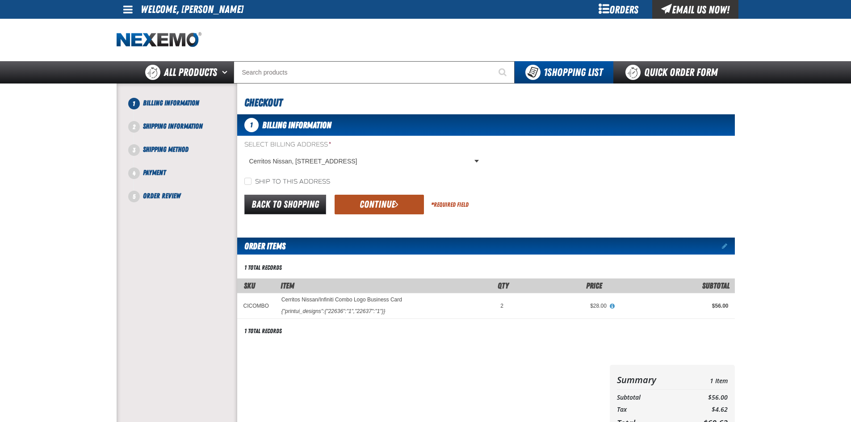
click at [396, 205] on span "submit" at bounding box center [397, 204] width 4 height 10
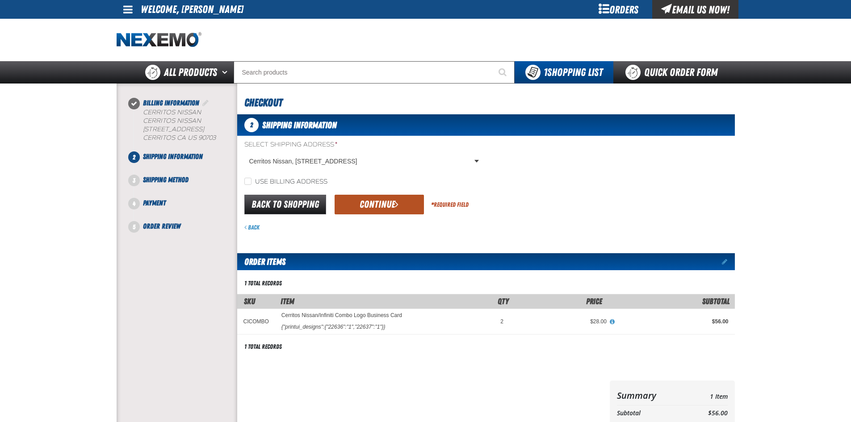
click at [394, 204] on button "Continue" at bounding box center [379, 205] width 89 height 20
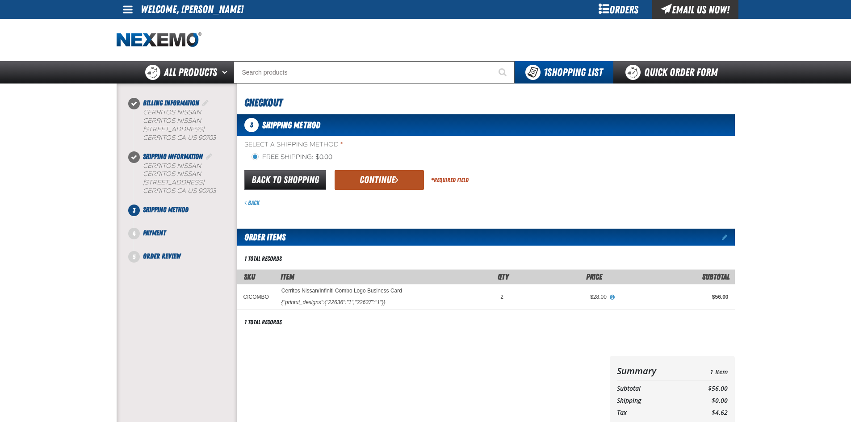
click at [385, 182] on button "Continue" at bounding box center [379, 180] width 89 height 20
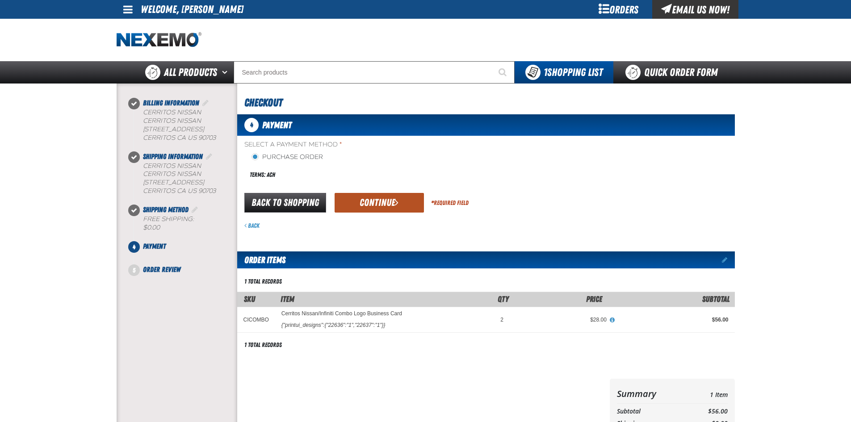
click at [376, 197] on button "Continue" at bounding box center [379, 203] width 89 height 20
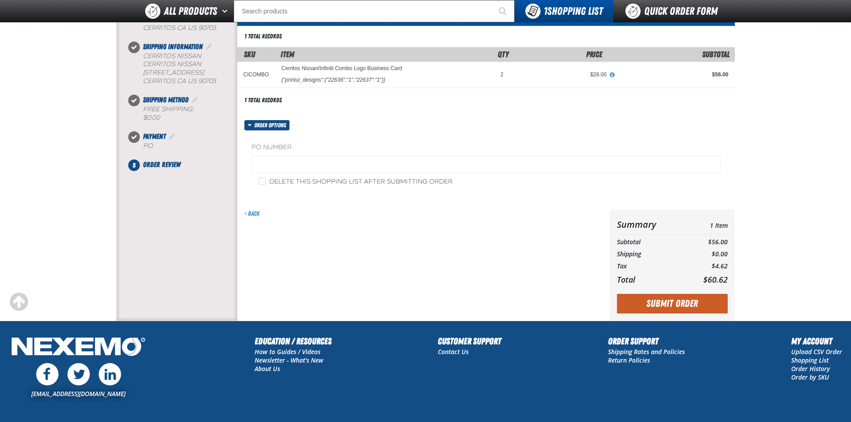
scroll to position [89, 0]
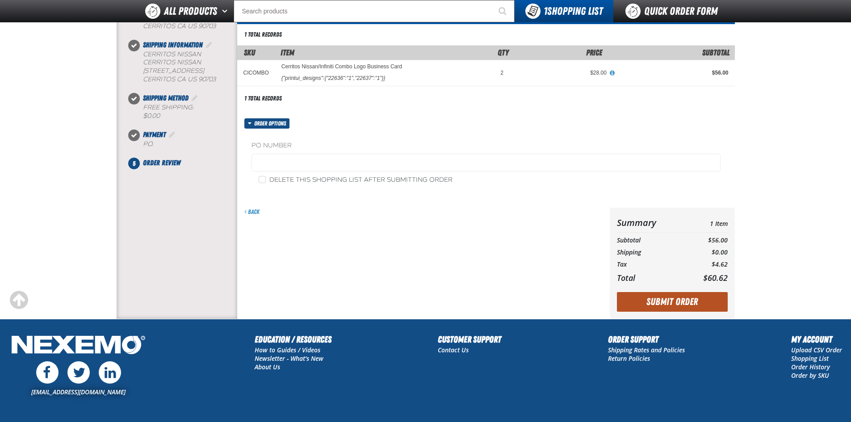
click at [634, 299] on button "Submit Order" at bounding box center [672, 302] width 111 height 20
